Goal: Information Seeking & Learning: Learn about a topic

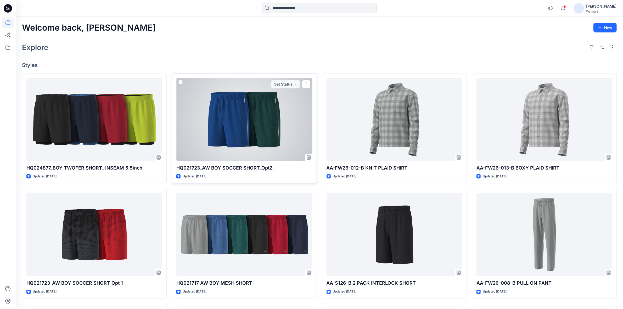
scroll to position [33, 0]
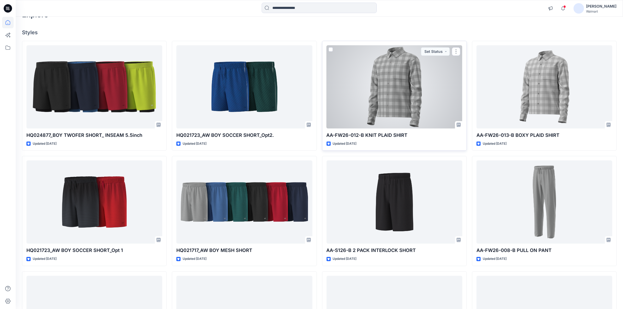
click at [406, 104] on div at bounding box center [394, 86] width 136 height 83
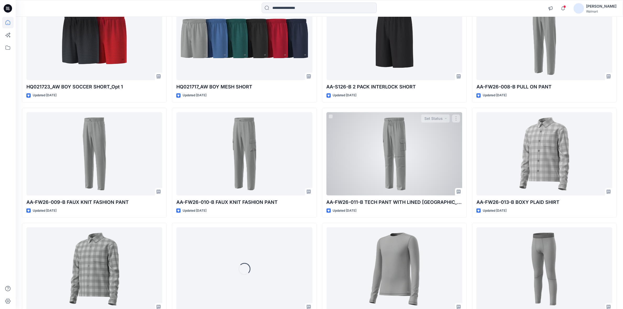
scroll to position [229, 0]
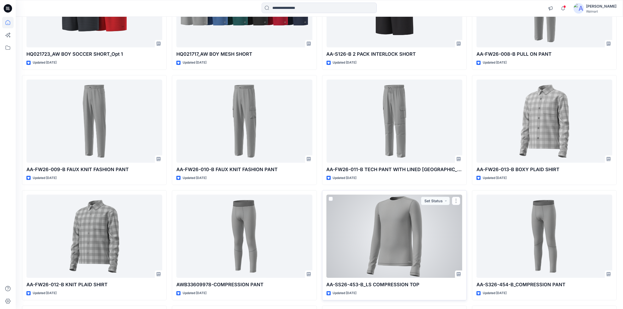
click at [412, 219] on div at bounding box center [394, 236] width 136 height 83
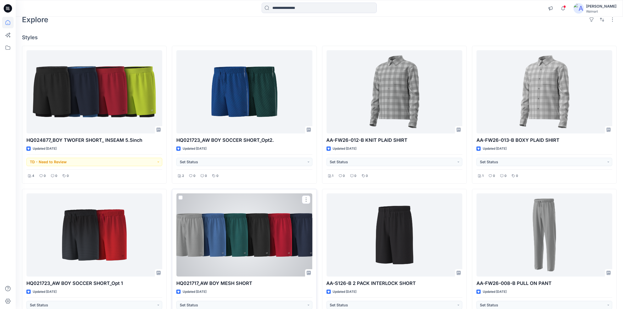
scroll to position [0, 0]
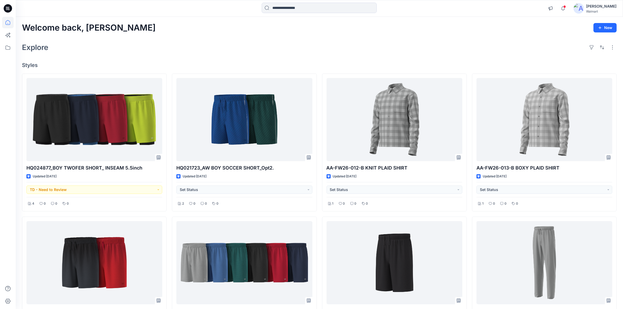
click at [165, 45] on div "Explore" at bounding box center [319, 47] width 594 height 13
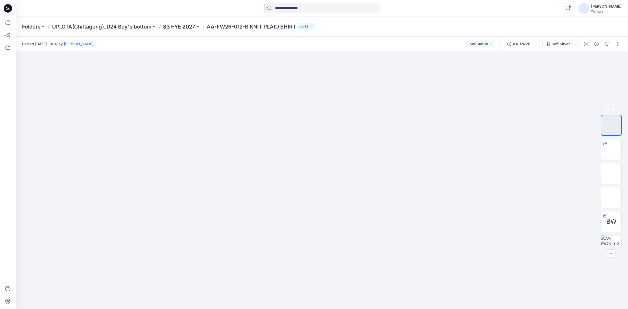
click at [188, 28] on p "S3 FYE 2027" at bounding box center [179, 26] width 32 height 7
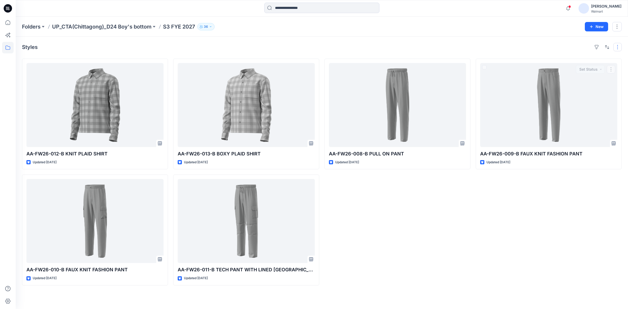
click at [614, 46] on button "button" at bounding box center [617, 47] width 8 height 8
click at [566, 79] on button "Card Info" at bounding box center [547, 80] width 50 height 10
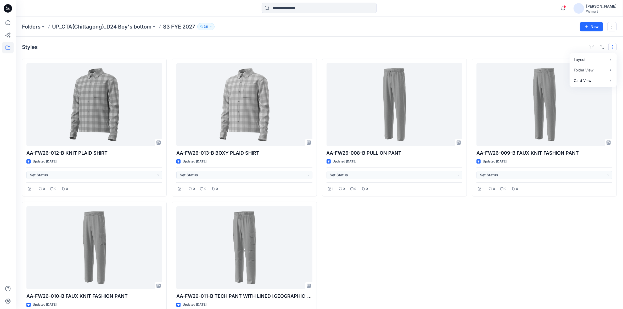
click at [513, 250] on div "AA-FW26-009-B FAUX KNIT FASHION PANT Updated 3 days ago Set Status 1 0 0 0" at bounding box center [544, 199] width 145 height 281
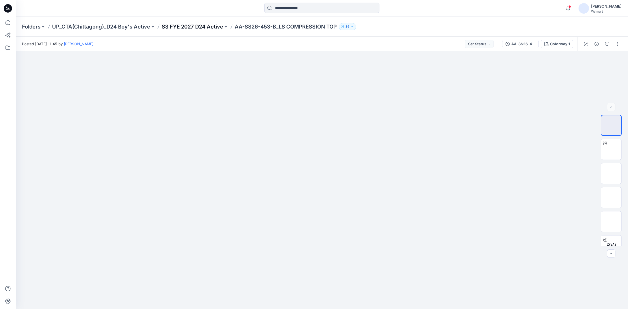
click at [201, 25] on p "S3 FYE 2027 D24 Active" at bounding box center [192, 26] width 61 height 7
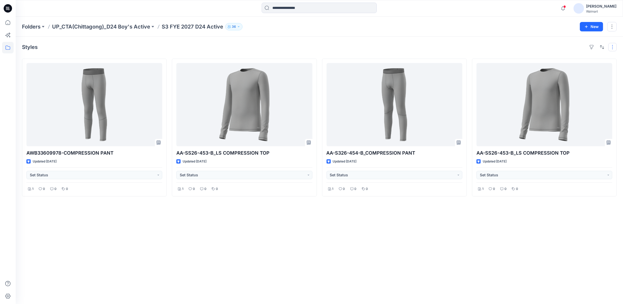
click at [617, 48] on div "Styles AWB33609978-COMPRESSION PANT Updated 3 days ago Set Status 1 0 0 0 AA-SS…" at bounding box center [319, 170] width 607 height 267
click at [616, 48] on button "button" at bounding box center [612, 47] width 8 height 8
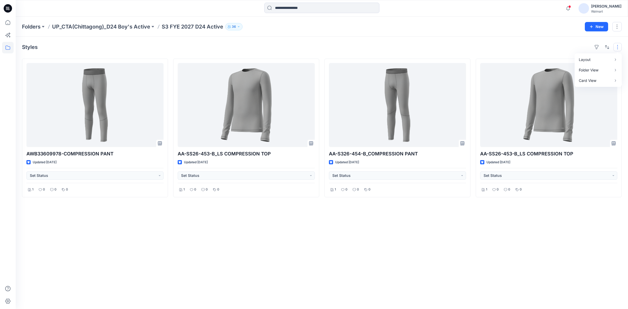
click at [458, 27] on div "Folders UP_CTA(Chittagong)_D24 Boy's Active S3 FYE 2027 D24 Active 36" at bounding box center [301, 26] width 559 height 7
click at [431, 265] on div "Styles AWB33609978-COMPRESSION PANT Updated 3 days ago Set Status 1 0 0 0 AA-SS…" at bounding box center [322, 173] width 612 height 272
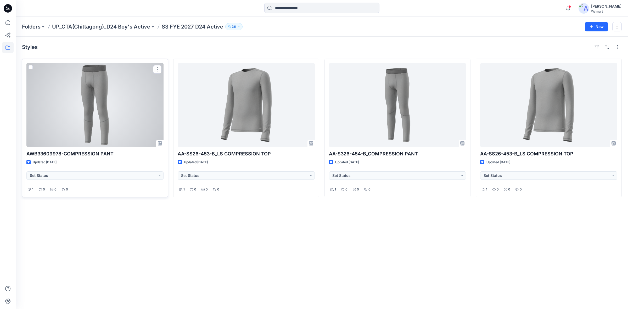
click at [122, 99] on div at bounding box center [94, 105] width 137 height 84
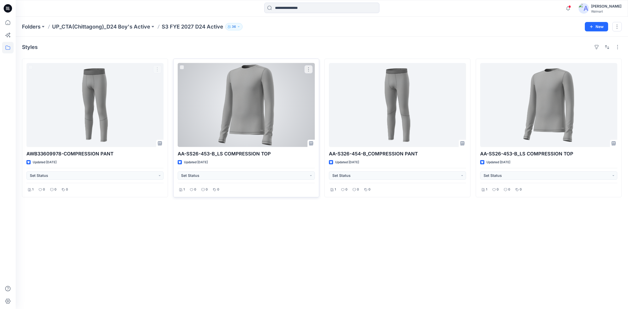
click at [280, 101] on div at bounding box center [246, 105] width 137 height 84
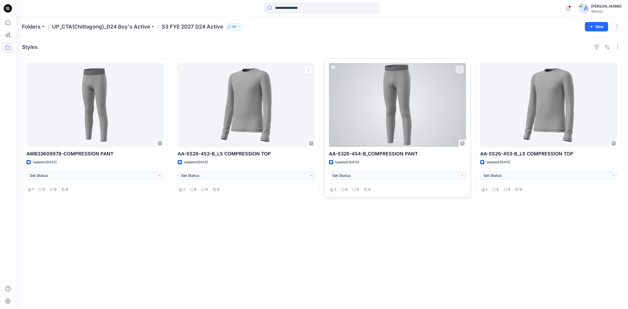
click at [350, 100] on div at bounding box center [397, 105] width 137 height 84
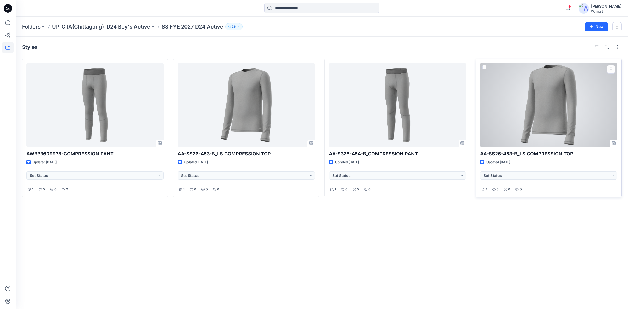
click at [510, 109] on div at bounding box center [548, 105] width 137 height 84
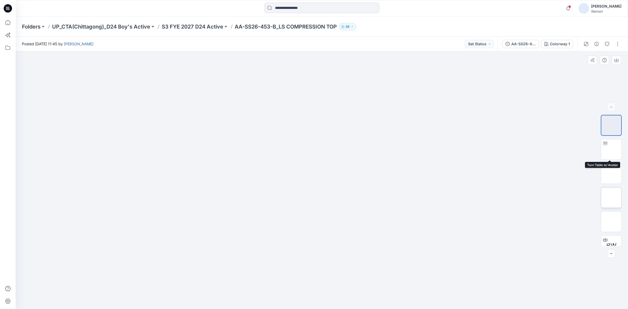
scroll to position [34, 0]
